Goal: Task Accomplishment & Management: Complete application form

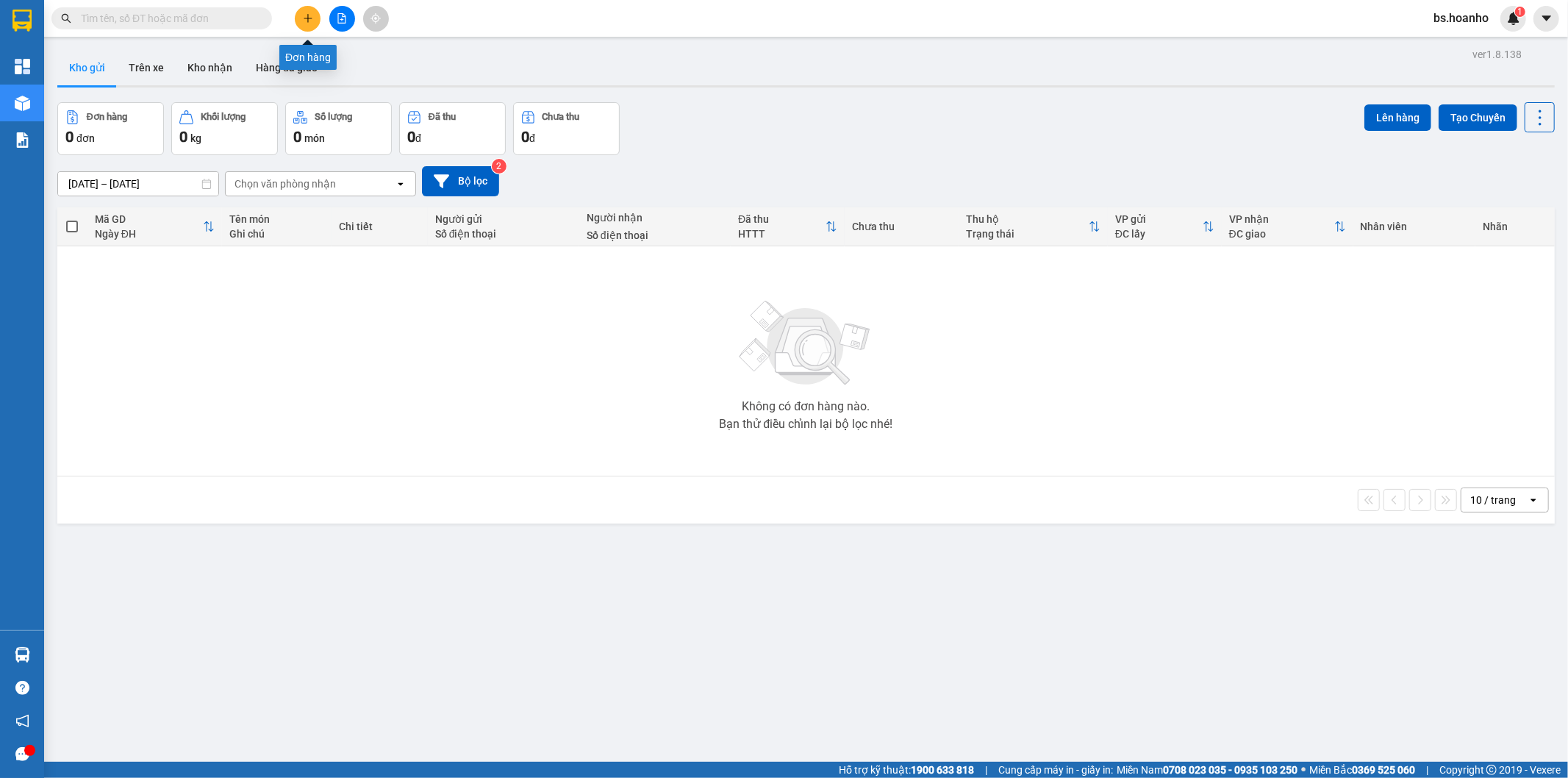
click at [314, 19] on button at bounding box center [308, 19] width 26 height 26
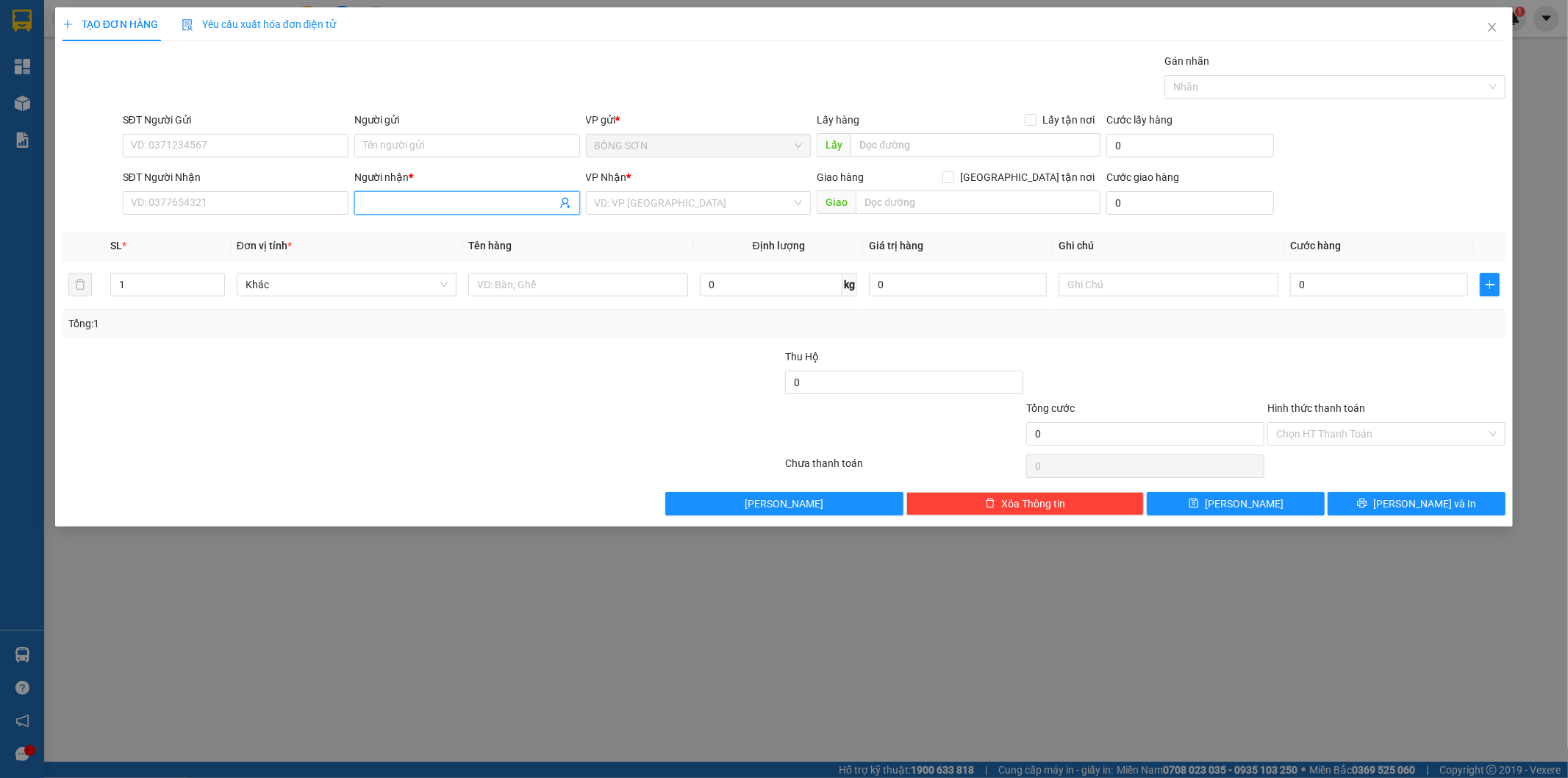
click at [490, 206] on input "Người nhận *" at bounding box center [459, 203] width 194 height 16
type input "t"
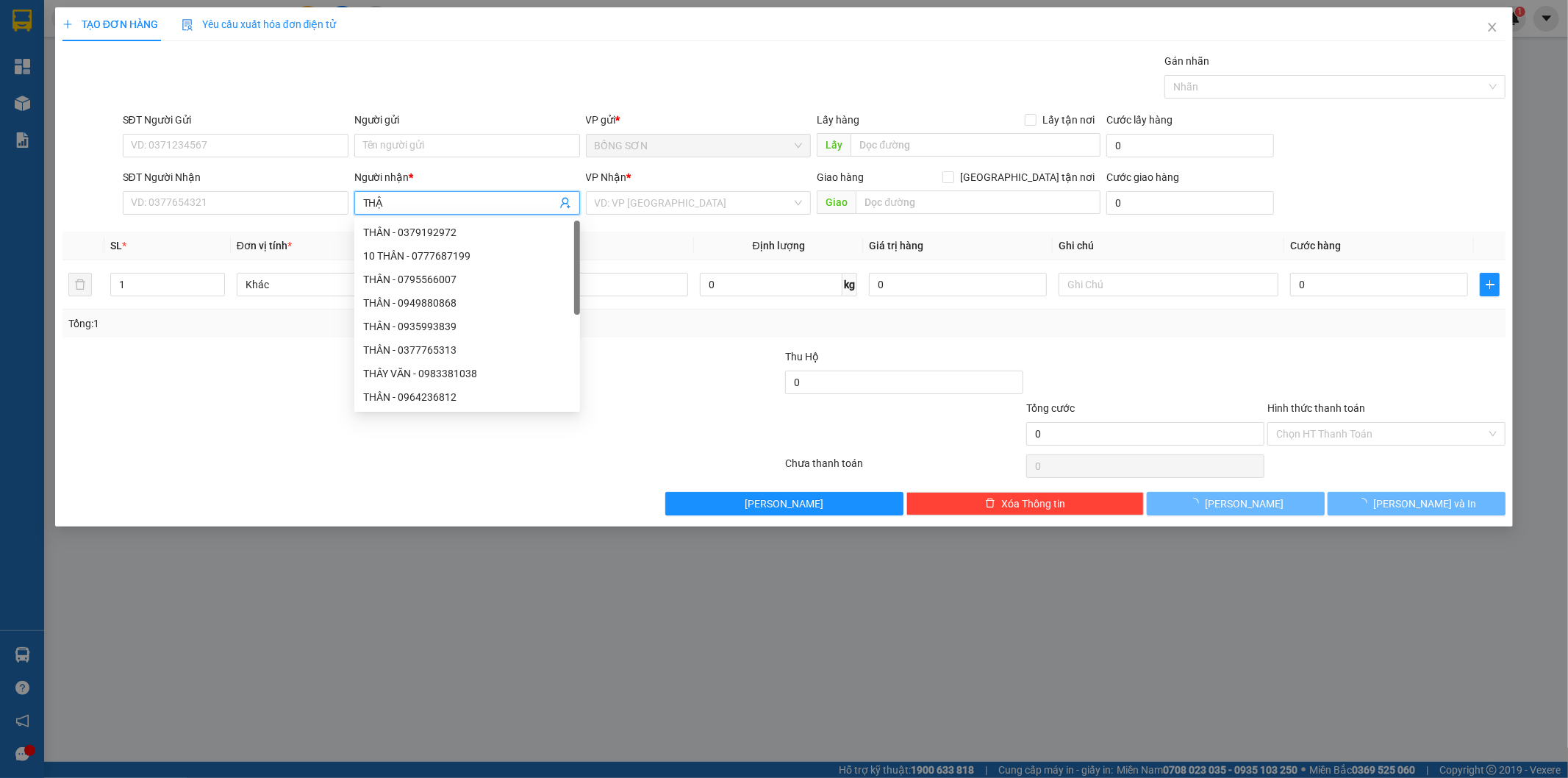
type input "THẬT"
click at [432, 283] on div "THẬT - 0367123948" at bounding box center [467, 280] width 208 height 16
type input "0367123948"
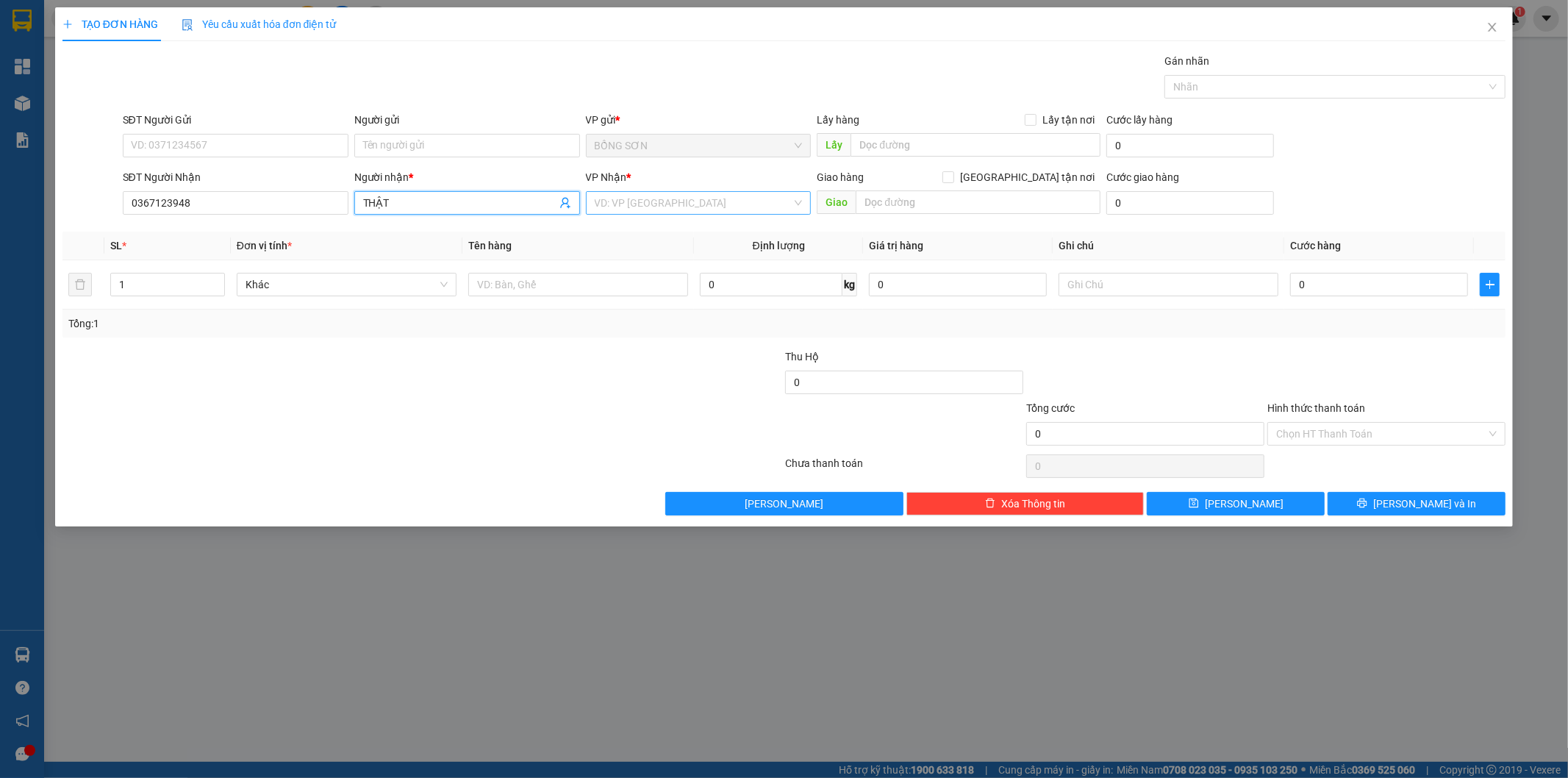
type input "THẬT"
click at [649, 206] on input "search" at bounding box center [693, 203] width 198 height 22
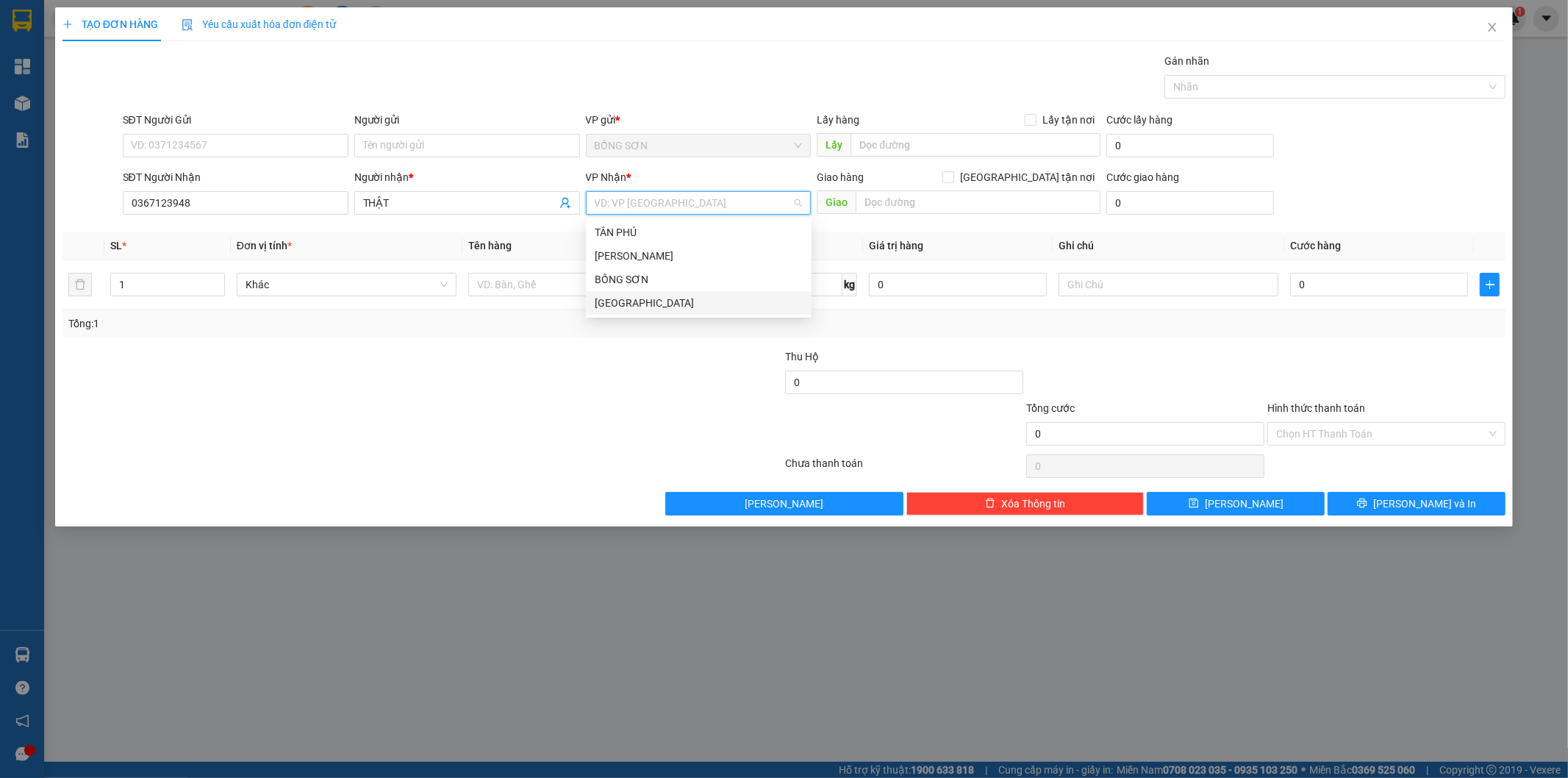
click at [641, 307] on div "[GEOGRAPHIC_DATA]" at bounding box center [698, 303] width 208 height 16
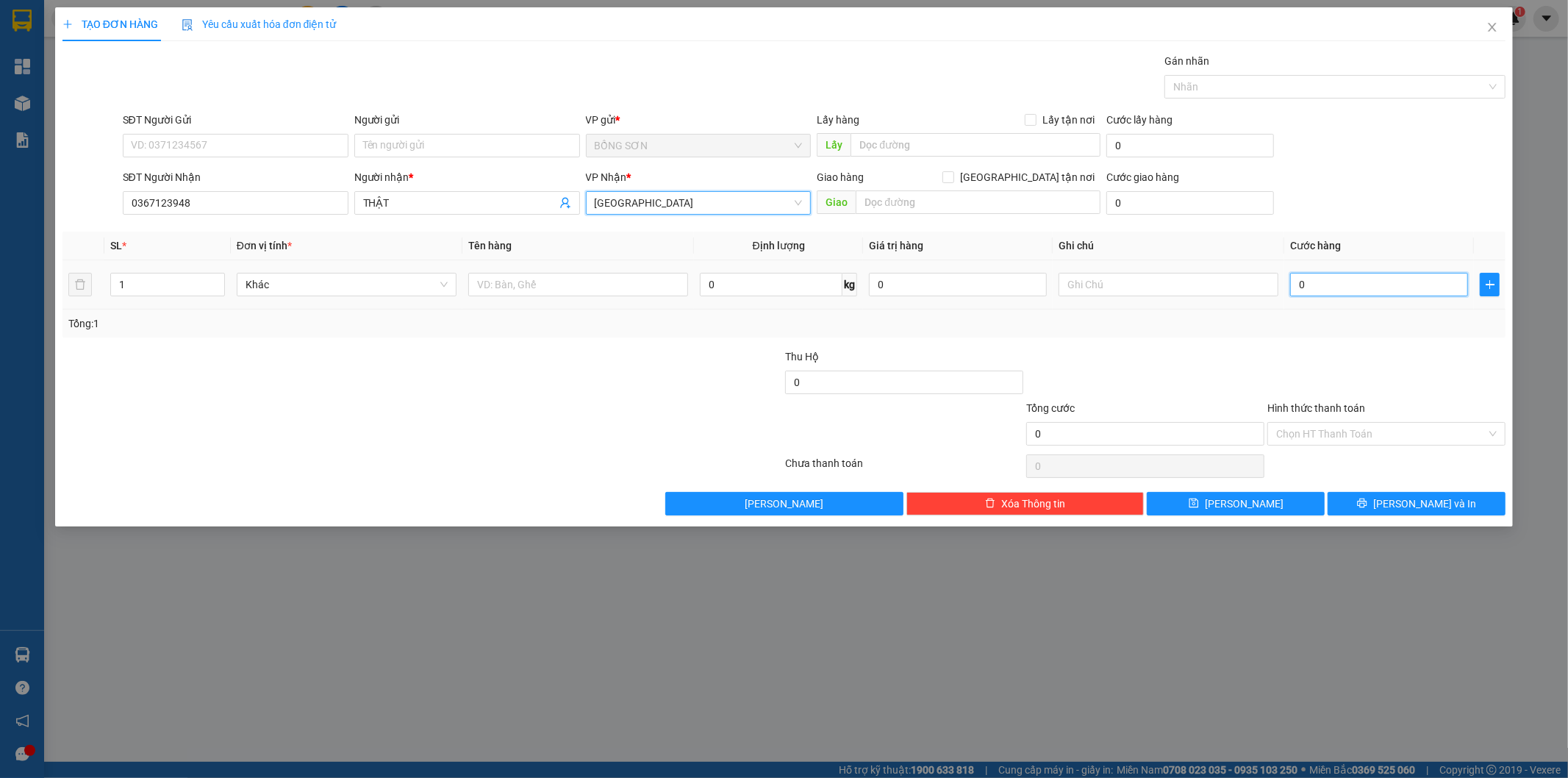
click at [1319, 294] on input "0" at bounding box center [1379, 284] width 178 height 24
type input "5"
type input "50"
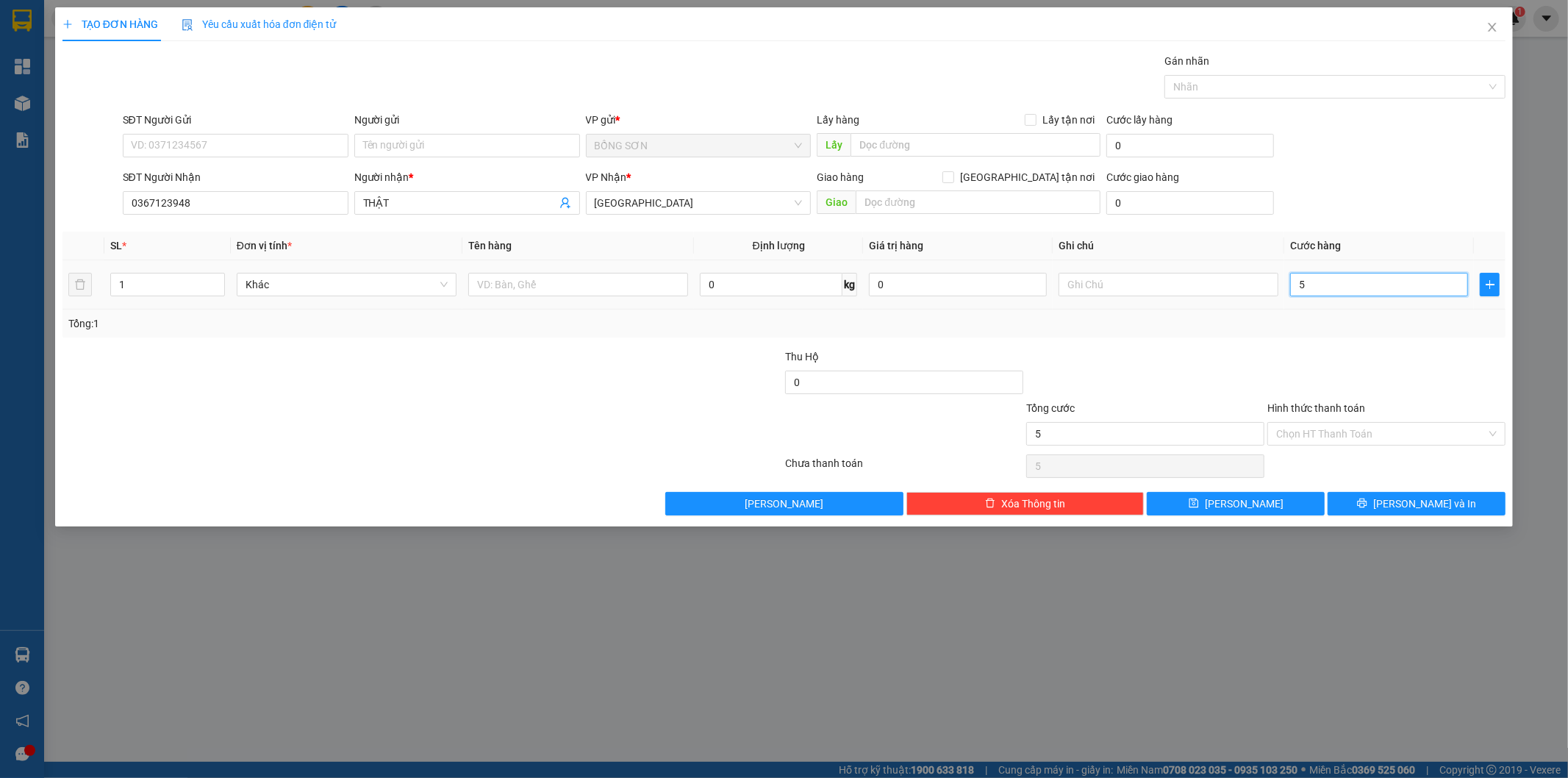
type input "50"
type input "50.000"
click at [1309, 427] on input "Hình thức thanh toán" at bounding box center [1382, 434] width 211 height 22
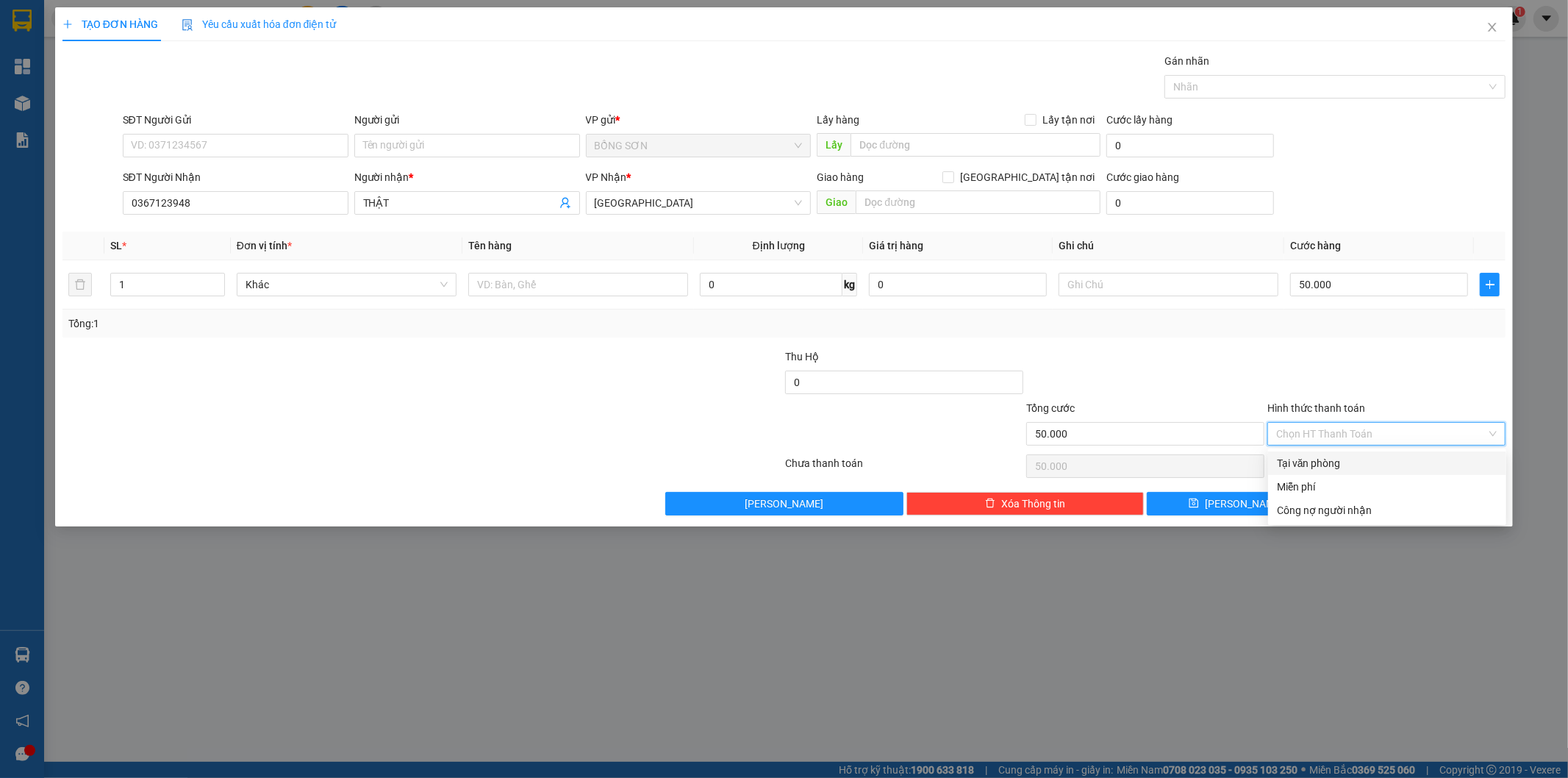
click at [1336, 454] on div "Tại văn phòng" at bounding box center [1387, 463] width 238 height 24
type input "0"
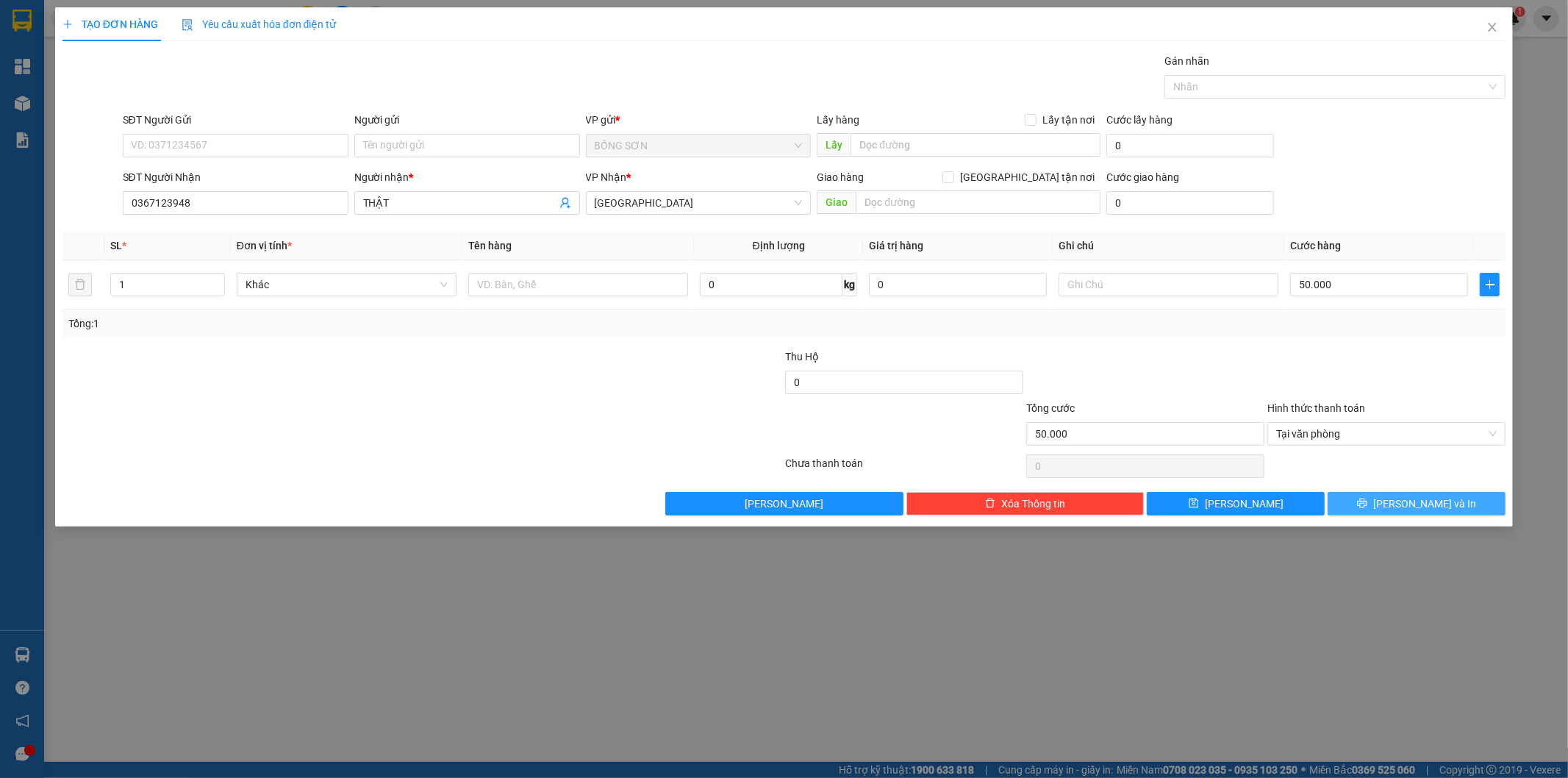
click at [1397, 506] on button "[PERSON_NAME] và In" at bounding box center [1417, 503] width 178 height 24
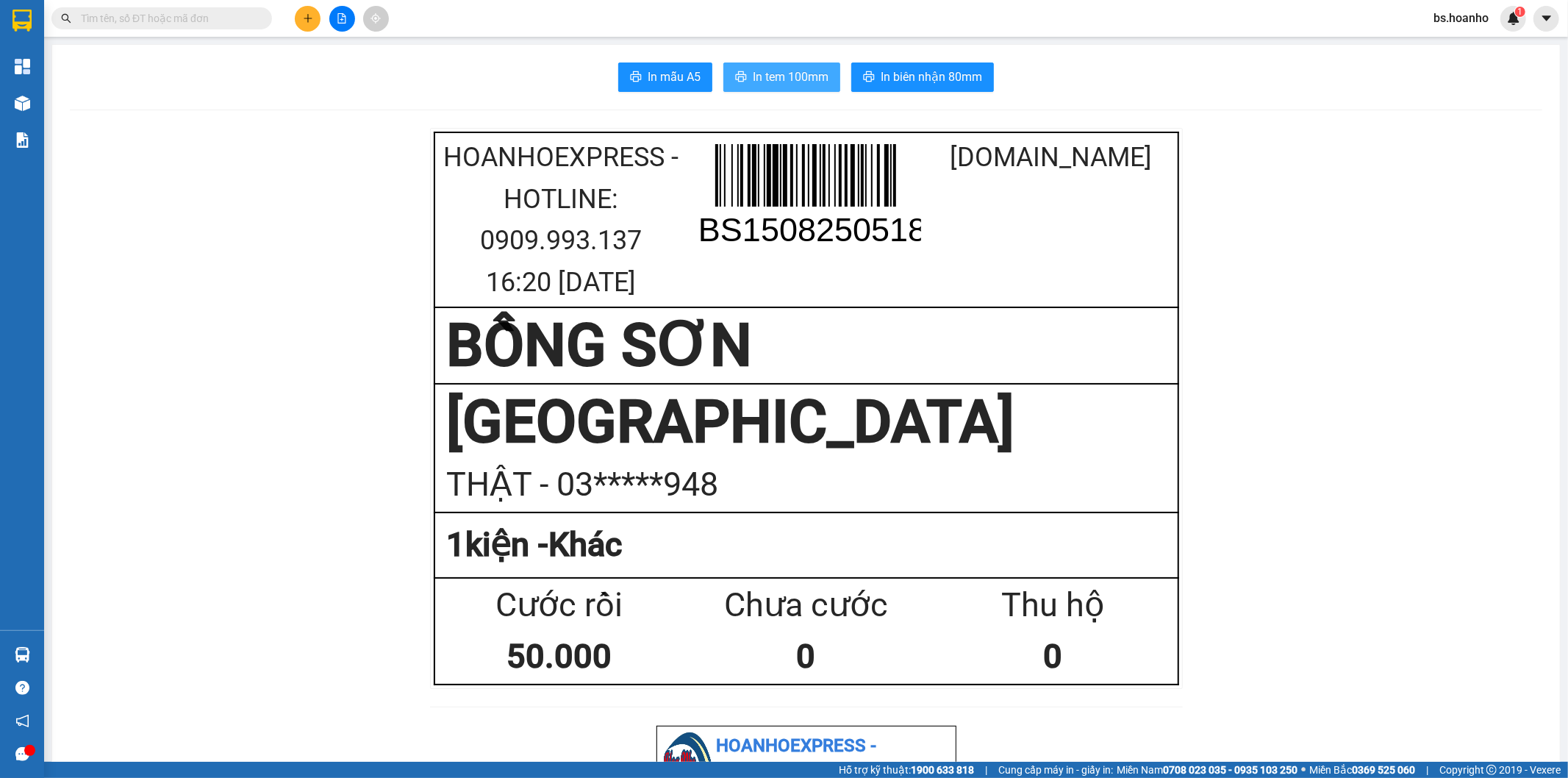
click at [785, 68] on span "In tem 100mm" at bounding box center [790, 77] width 75 height 19
click at [314, 16] on button at bounding box center [308, 19] width 26 height 26
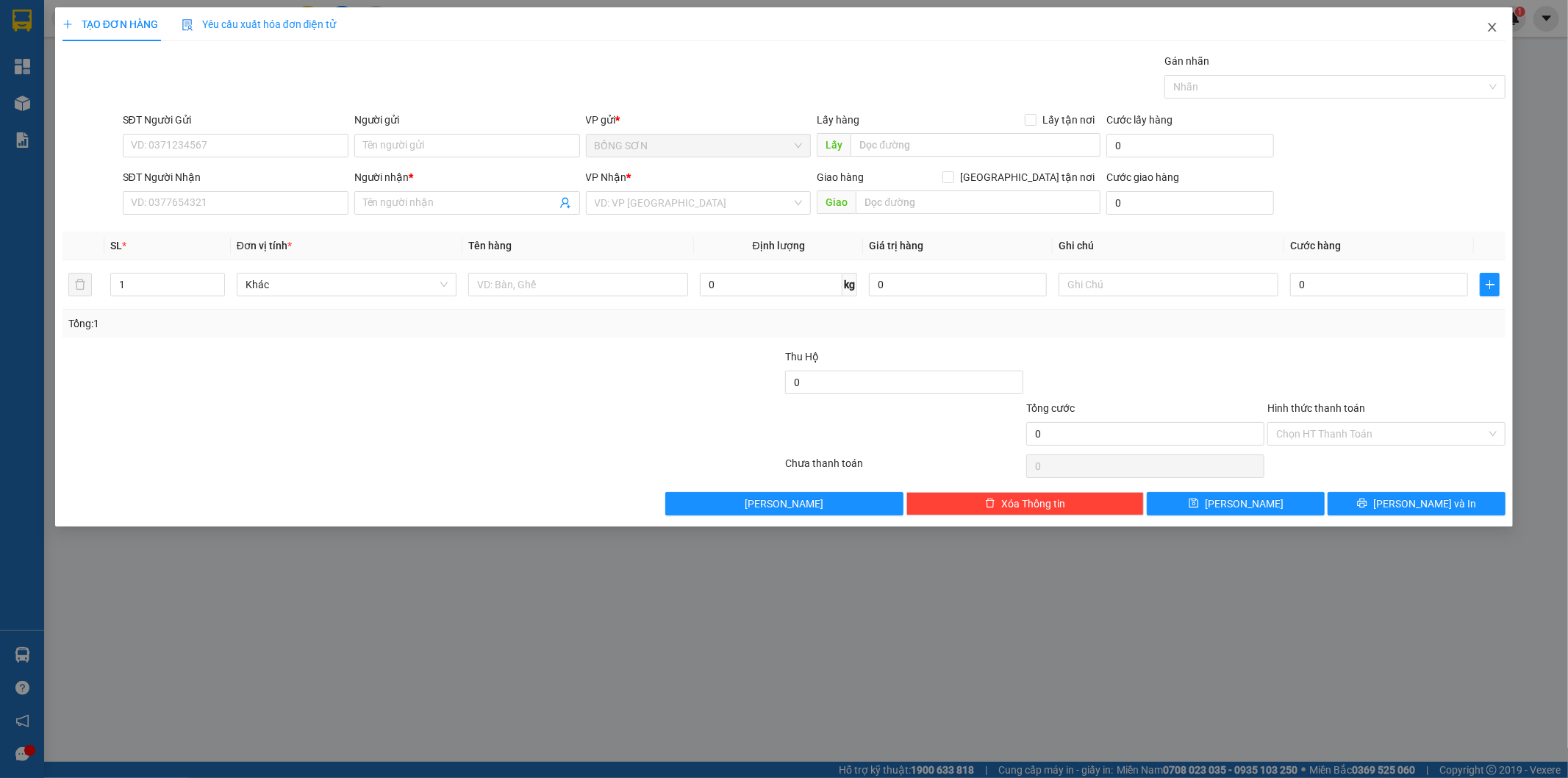
click at [1497, 28] on icon "close" at bounding box center [1492, 27] width 12 height 12
